Goal: Task Accomplishment & Management: Manage account settings

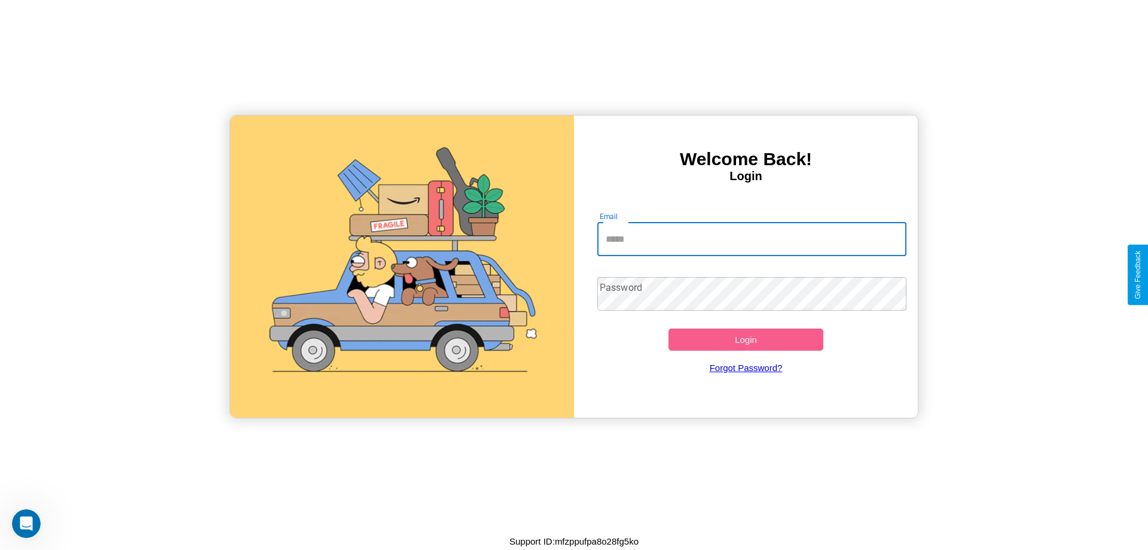
click at [752, 239] on input "Email" at bounding box center [752, 238] width 310 height 33
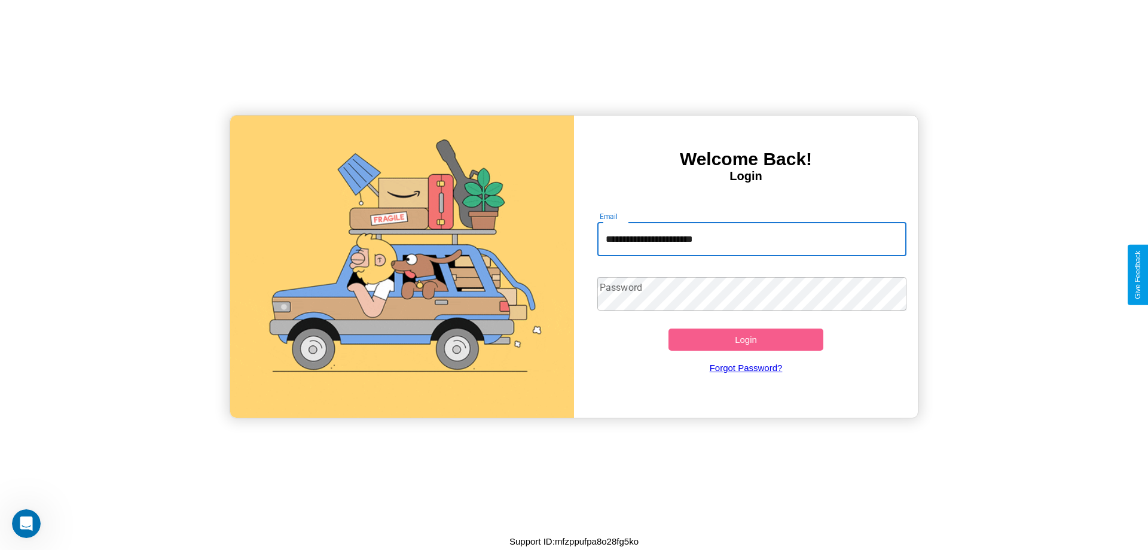
type input "**********"
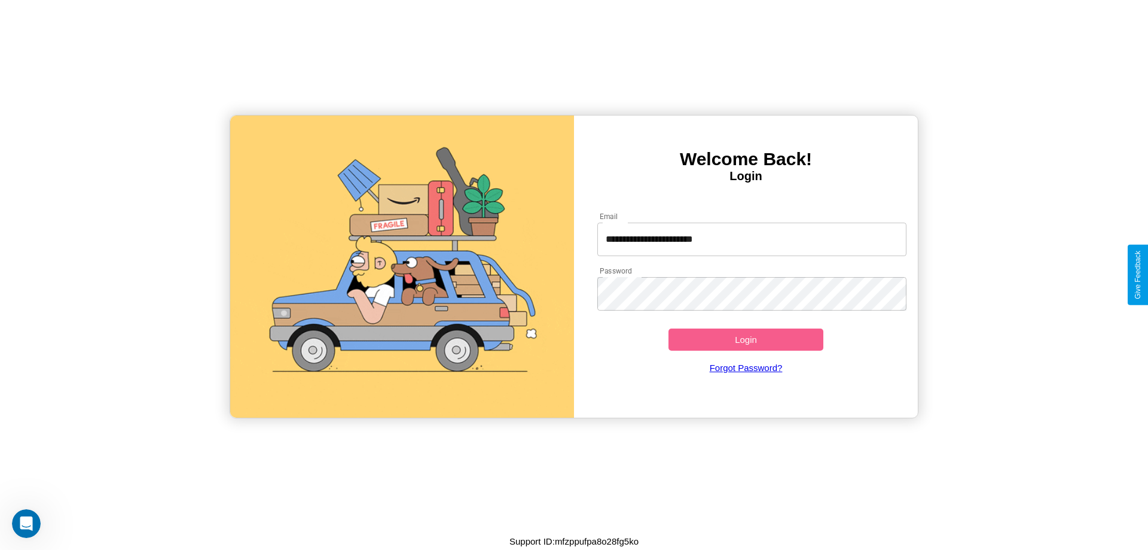
click at [746, 339] on button "Login" at bounding box center [746, 339] width 155 height 22
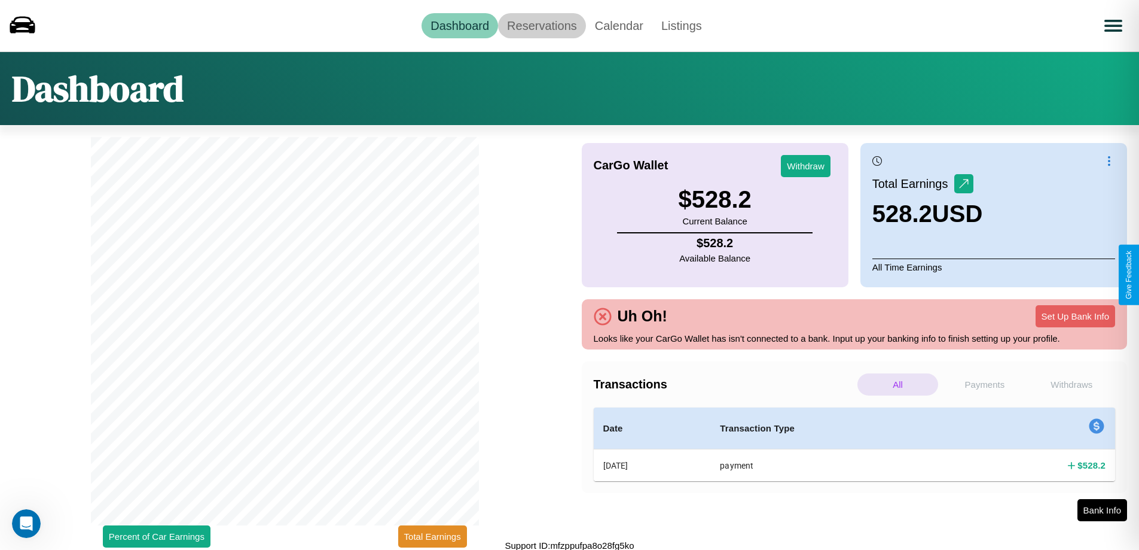
click at [542, 25] on link "Reservations" at bounding box center [542, 25] width 88 height 25
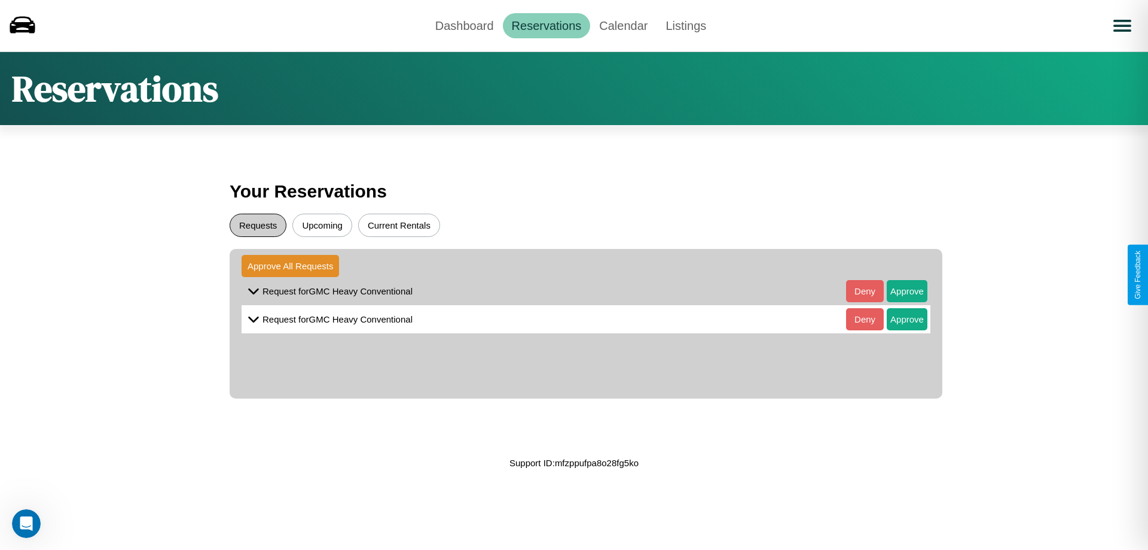
click at [258, 225] on button "Requests" at bounding box center [258, 225] width 57 height 23
click at [898, 291] on button "Approve" at bounding box center [907, 291] width 41 height 22
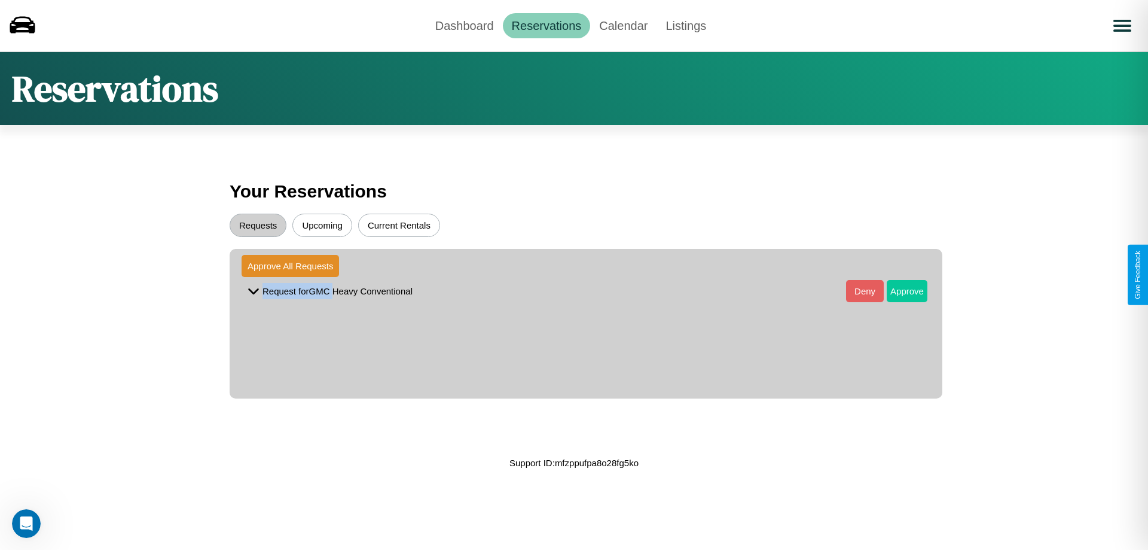
click at [898, 291] on button "Approve" at bounding box center [907, 291] width 41 height 22
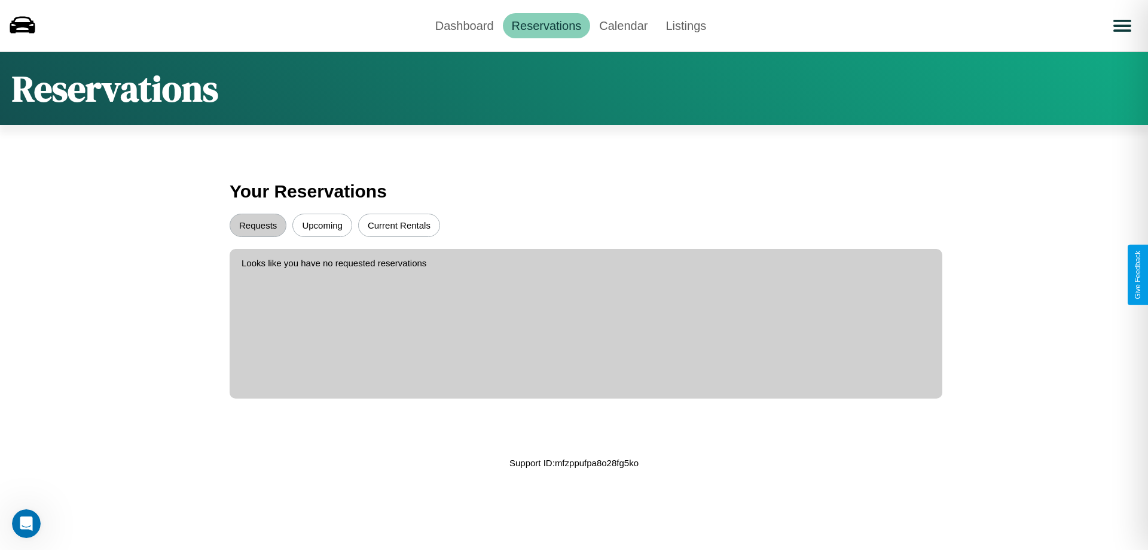
click at [322, 225] on button "Upcoming" at bounding box center [322, 225] width 60 height 23
